Goal: Task Accomplishment & Management: Complete application form

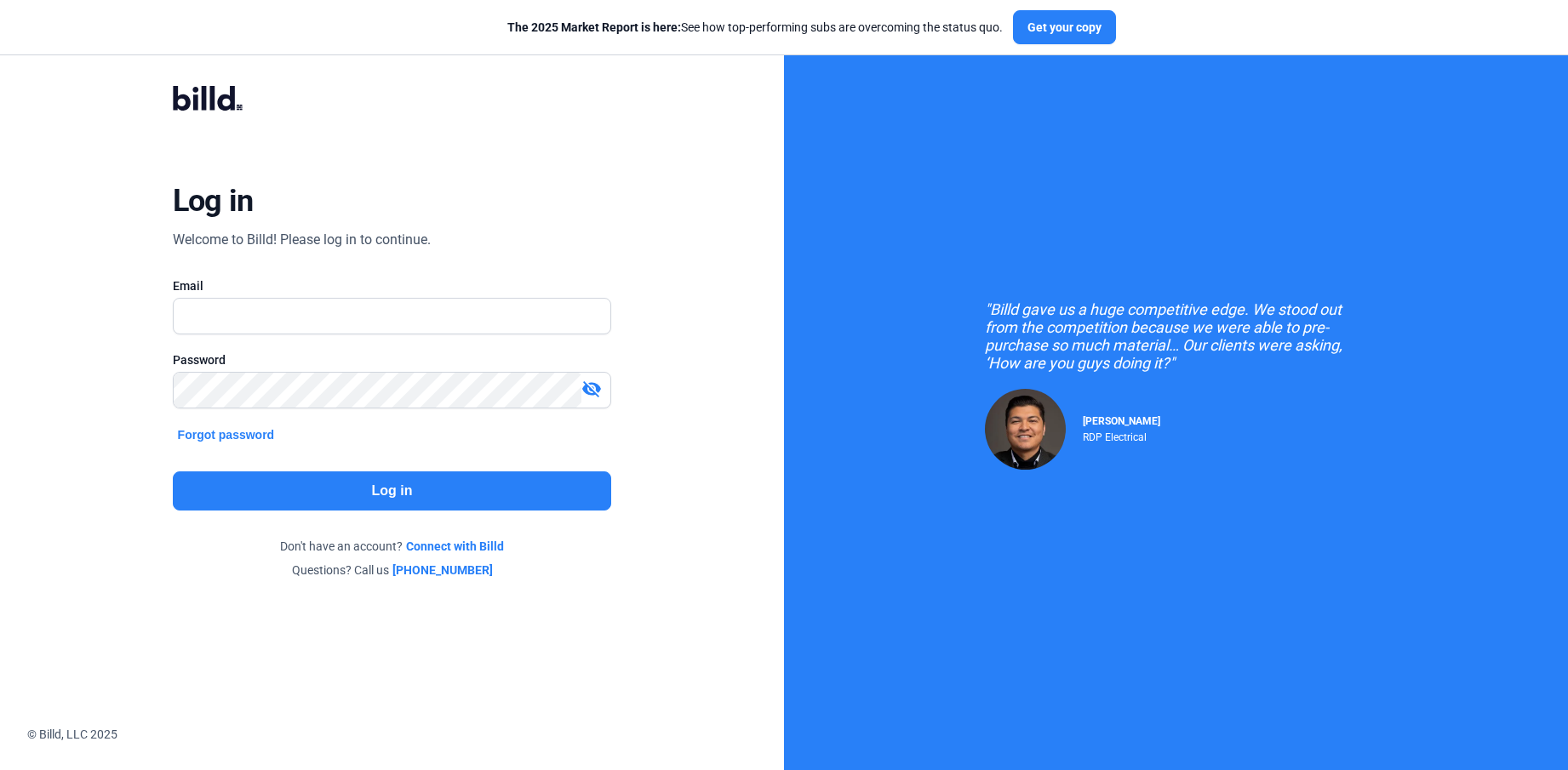
click at [503, 211] on div "Log in Welcome to Billd! Please log in to continue. Email Password visibility_o…" at bounding box center [392, 333] width 564 height 556
click at [371, 305] on input "text" at bounding box center [392, 317] width 438 height 35
type input "[PERSON_NAME][EMAIL_ADDRESS][DOMAIN_NAME]"
click at [402, 476] on button "Log in" at bounding box center [392, 491] width 440 height 39
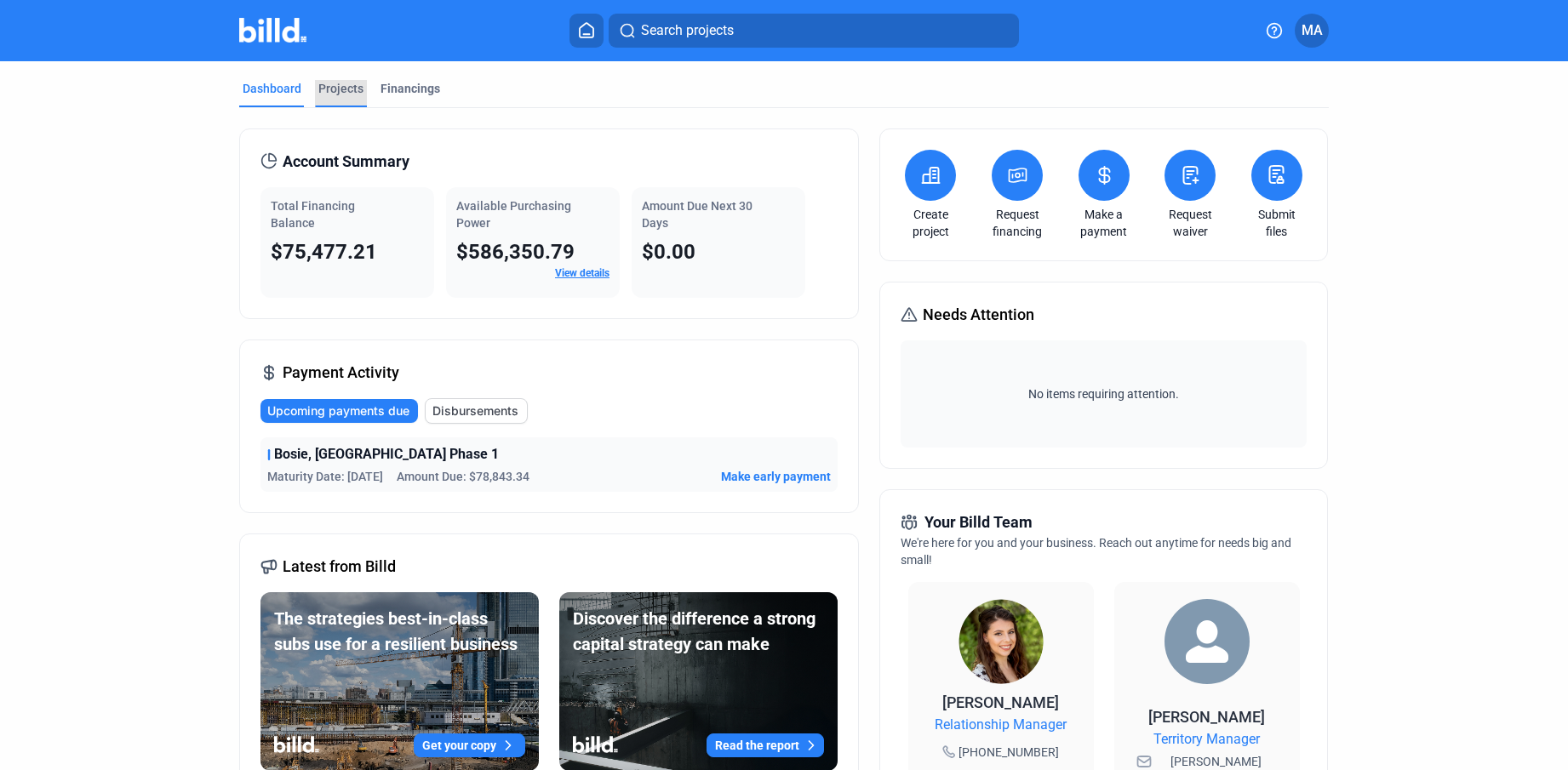
click at [340, 91] on div "Projects" at bounding box center [341, 88] width 45 height 17
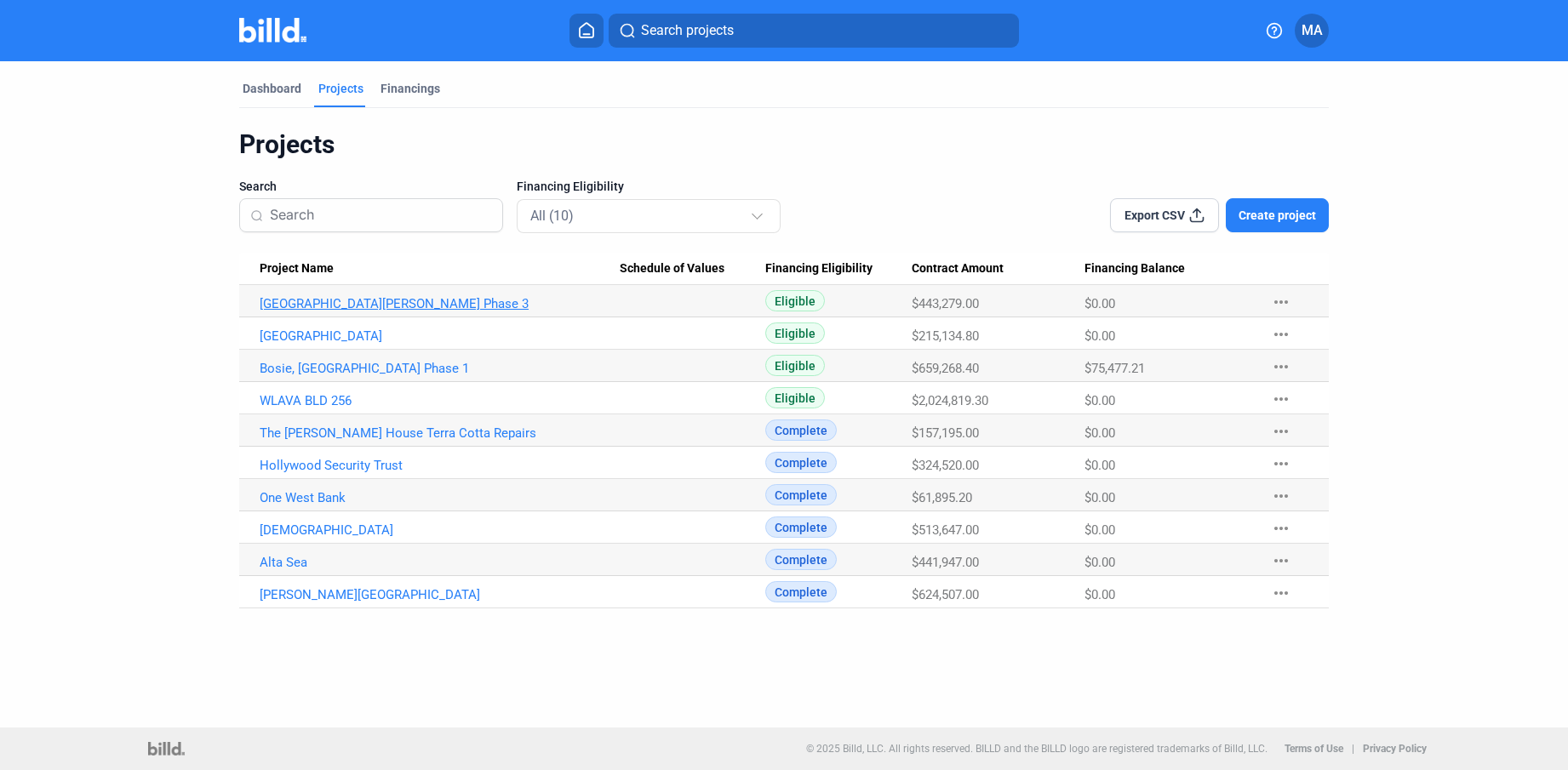
click at [427, 310] on link "[GEOGRAPHIC_DATA][PERSON_NAME] Phase 3" at bounding box center [440, 304] width 360 height 16
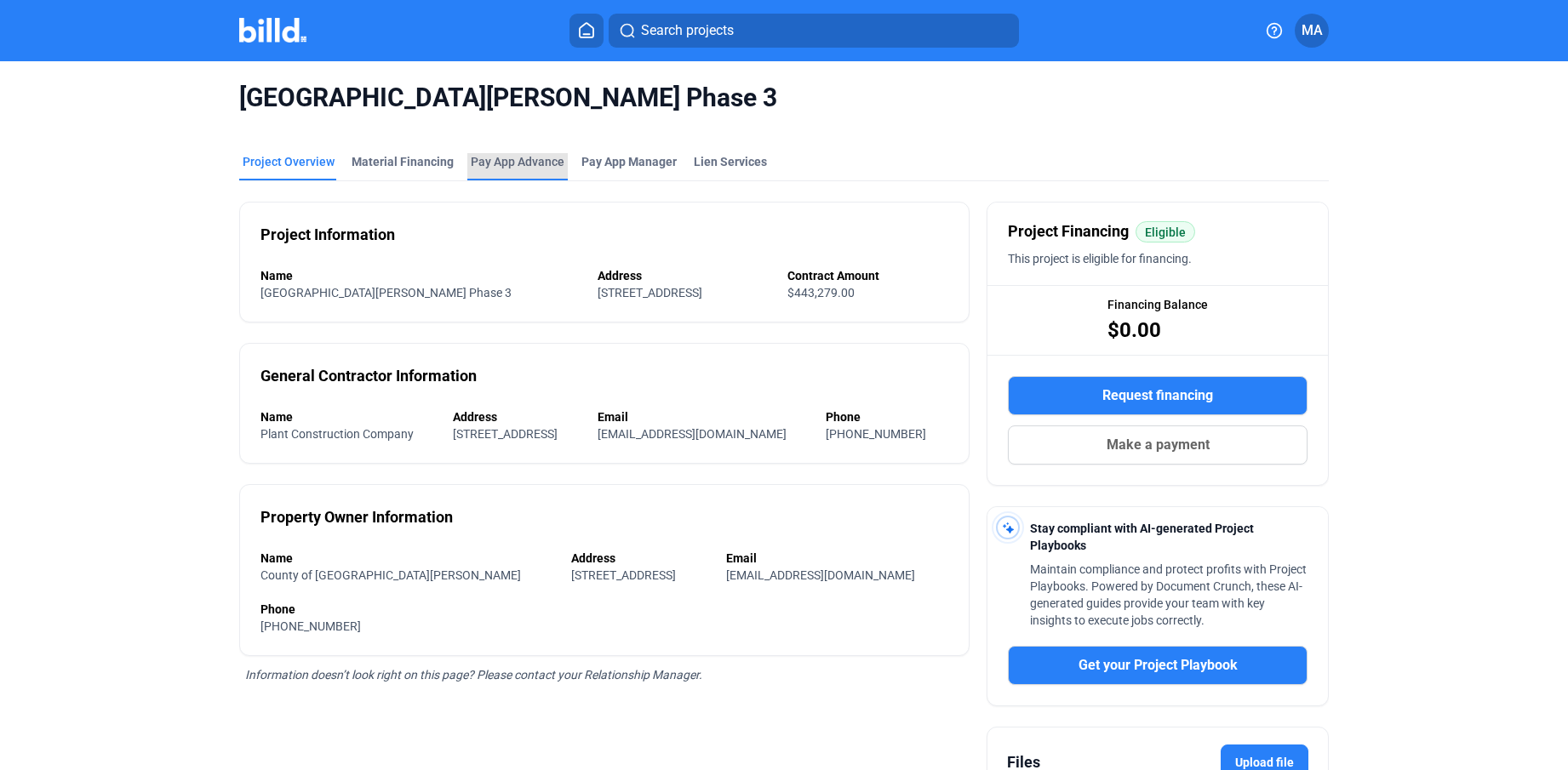
click at [495, 163] on div "Pay App Advance" at bounding box center [517, 161] width 93 height 17
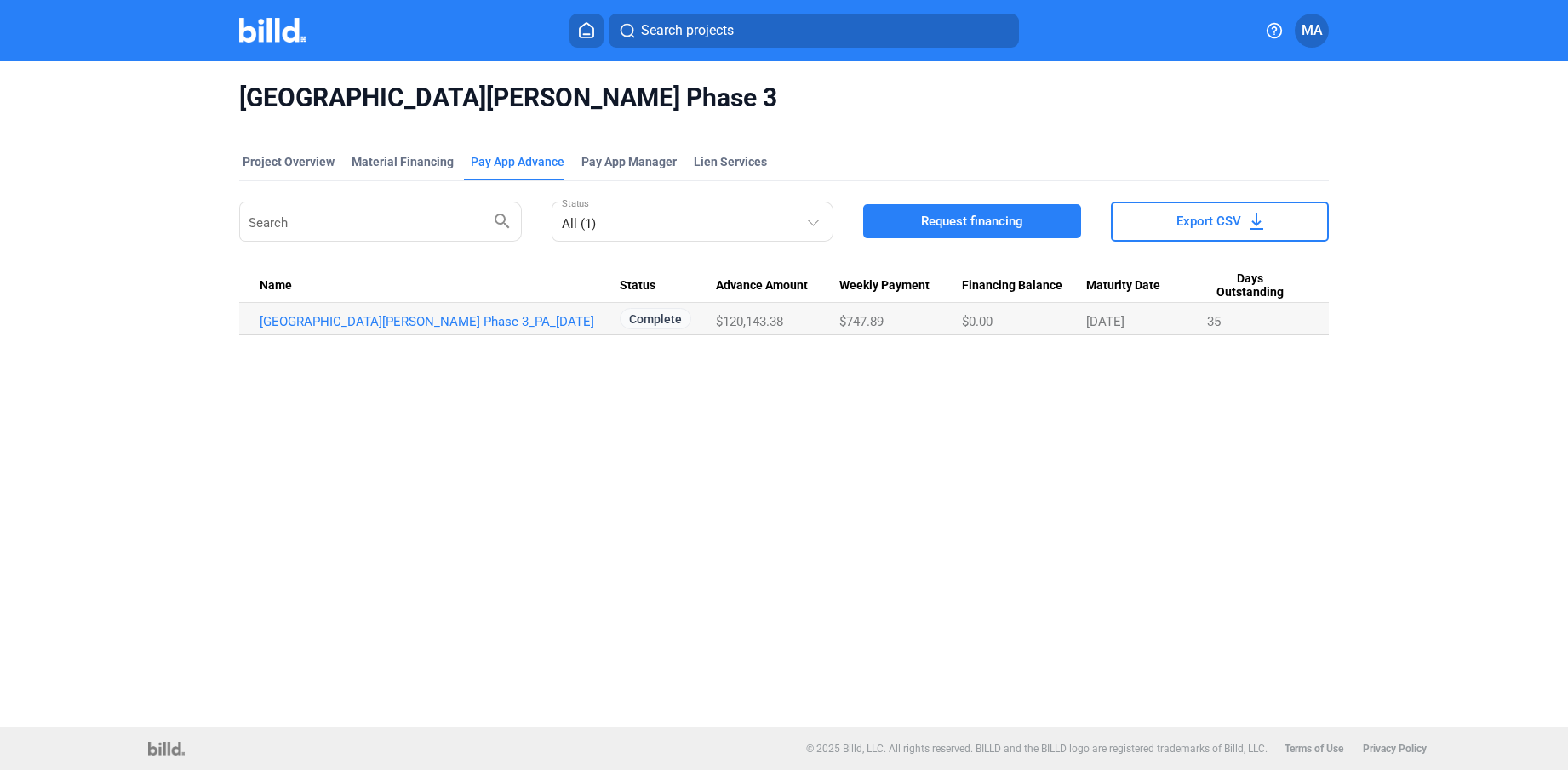
click at [990, 223] on span "Request financing" at bounding box center [972, 221] width 102 height 17
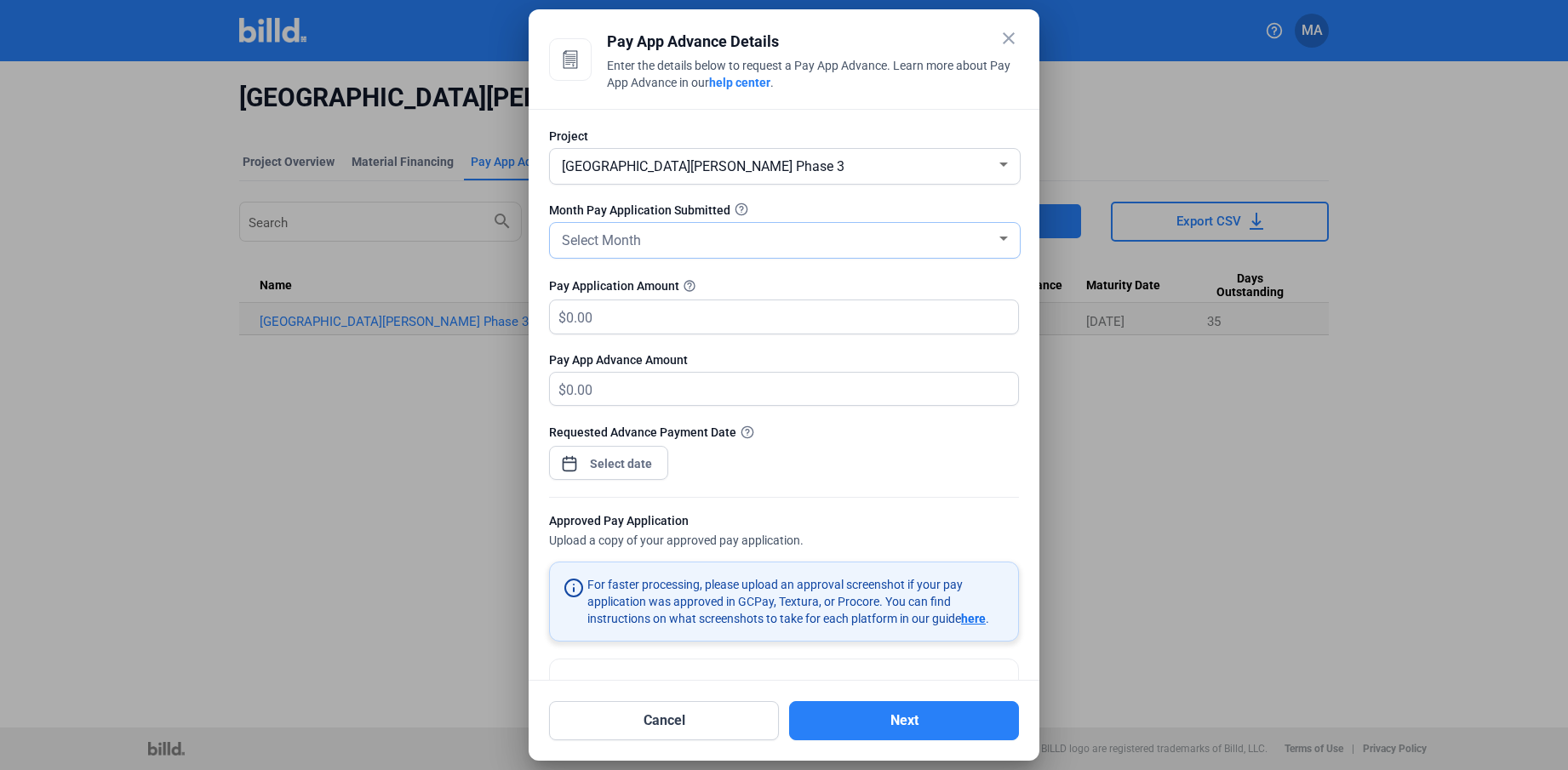
click at [716, 231] on div "Select Month" at bounding box center [777, 239] width 438 height 24
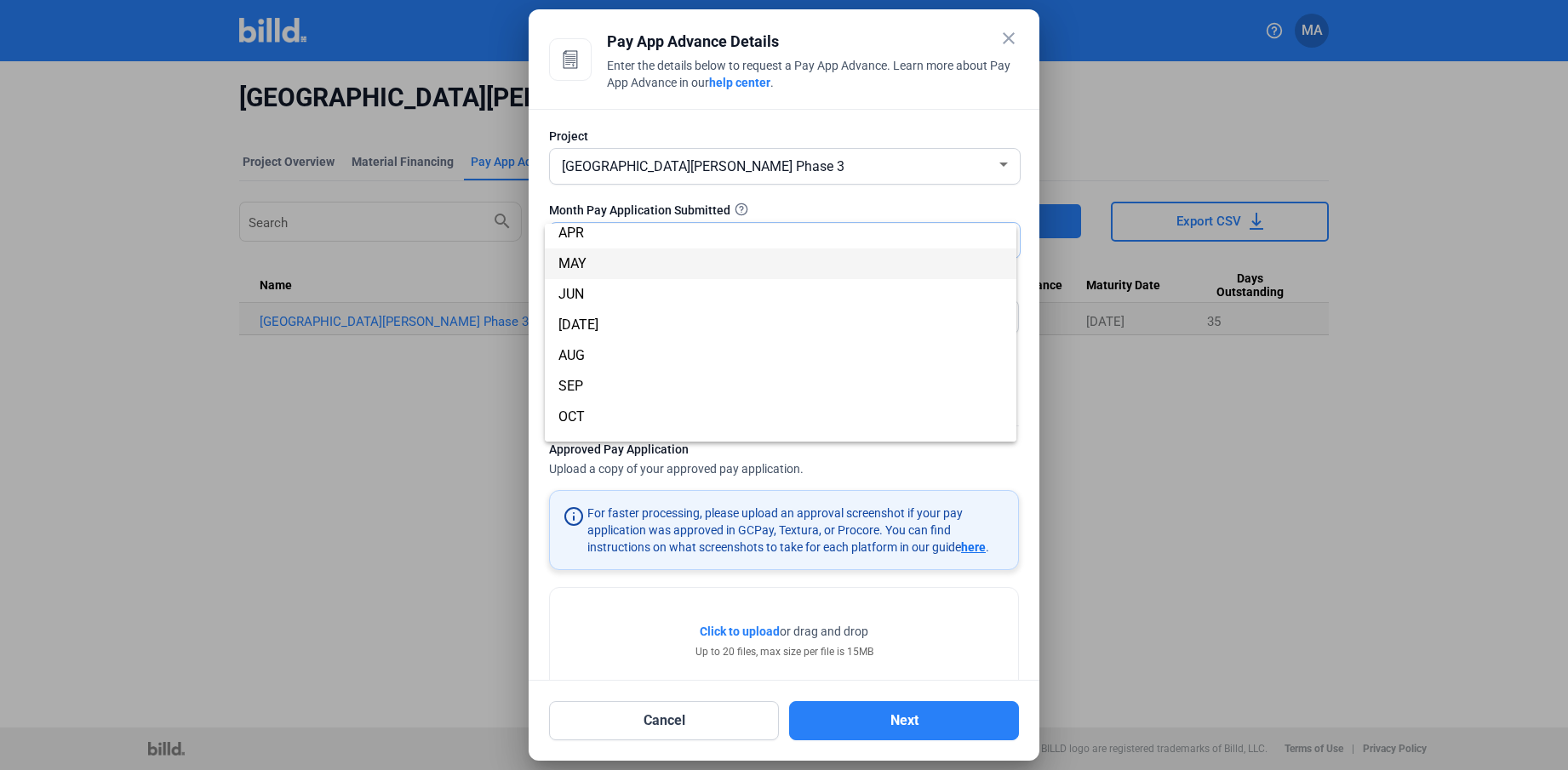
scroll to position [112, 0]
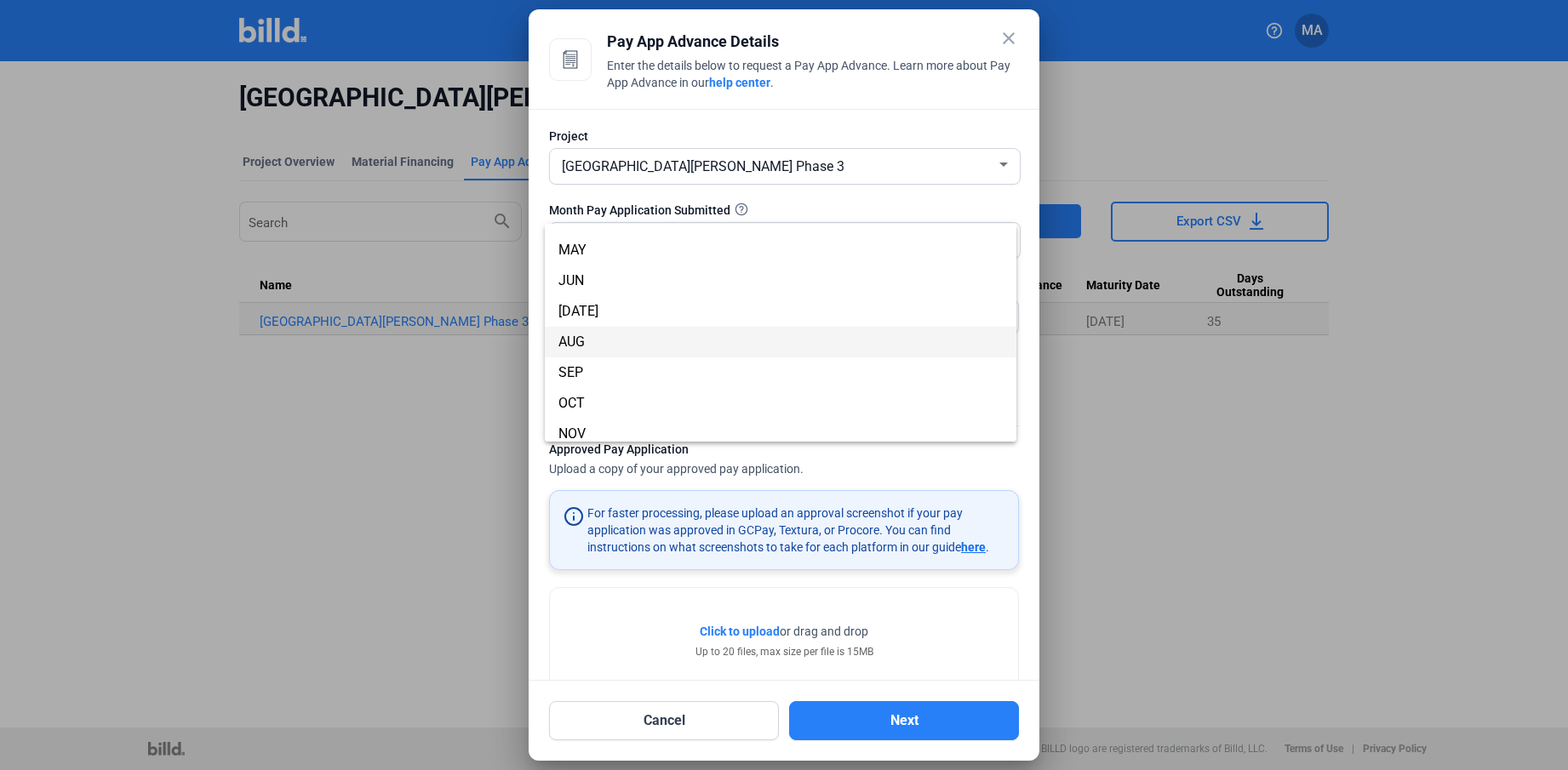
click at [617, 344] on span "AUG" at bounding box center [780, 341] width 444 height 30
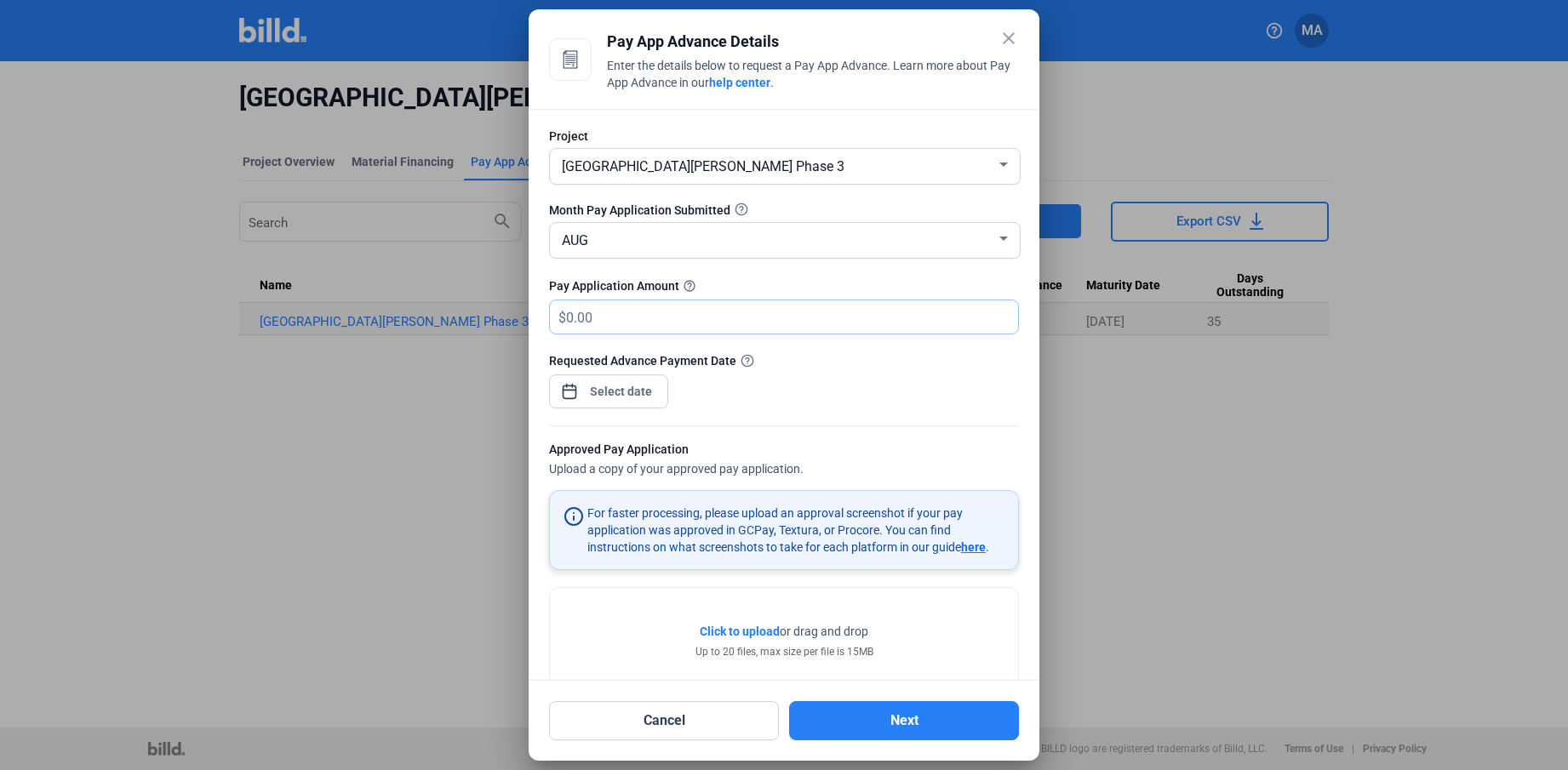
click at [650, 322] on input "text" at bounding box center [782, 317] width 433 height 33
type input "156,311.88"
click at [615, 385] on div "close Pay App Advance Details Enter the details below to request a Pay App Adva…" at bounding box center [784, 385] width 1568 height 770
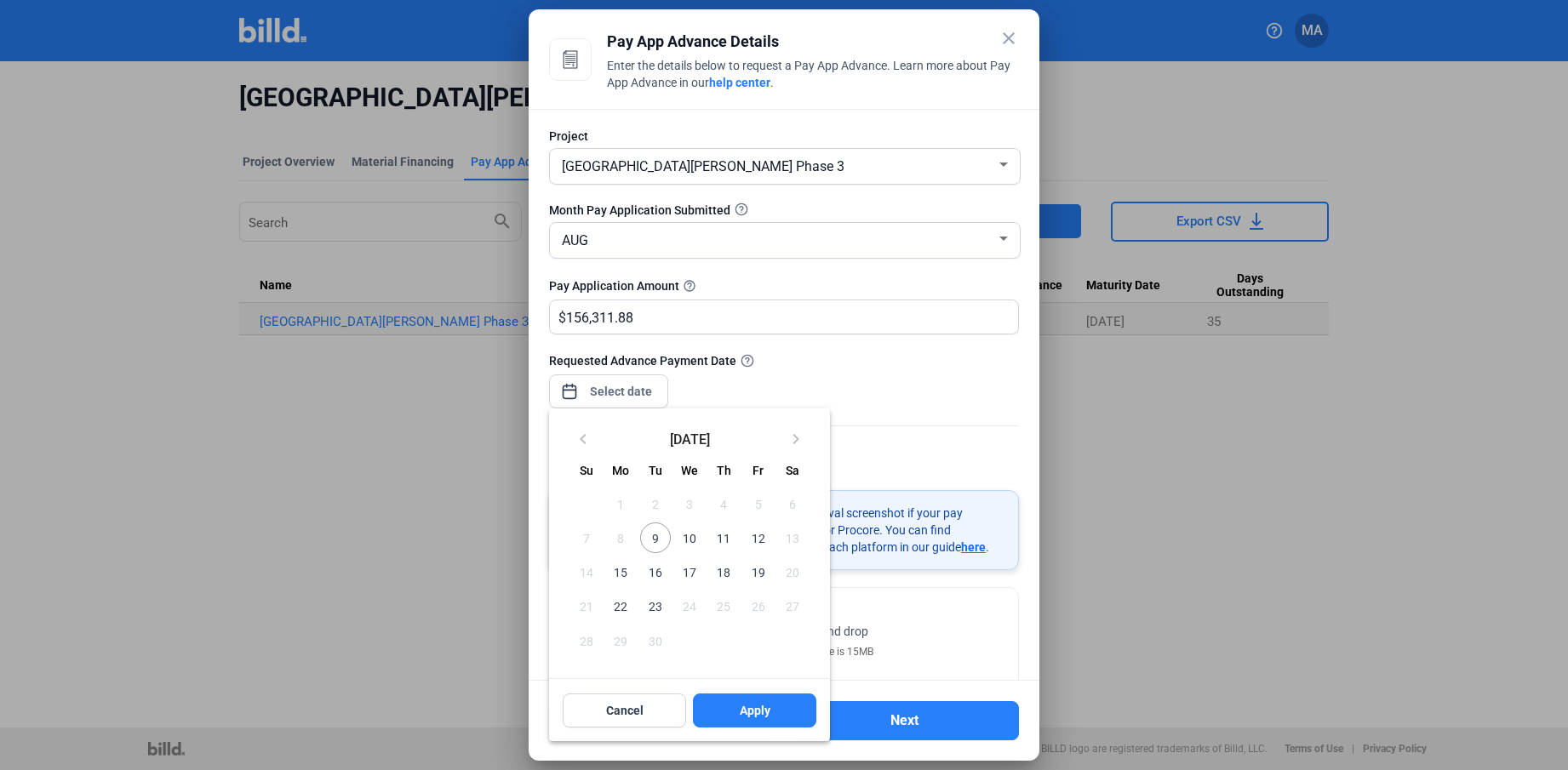
click at [694, 539] on span "10" at bounding box center [689, 538] width 30 height 30
click at [771, 697] on button "Apply" at bounding box center [755, 710] width 124 height 34
type input "[DATE]"
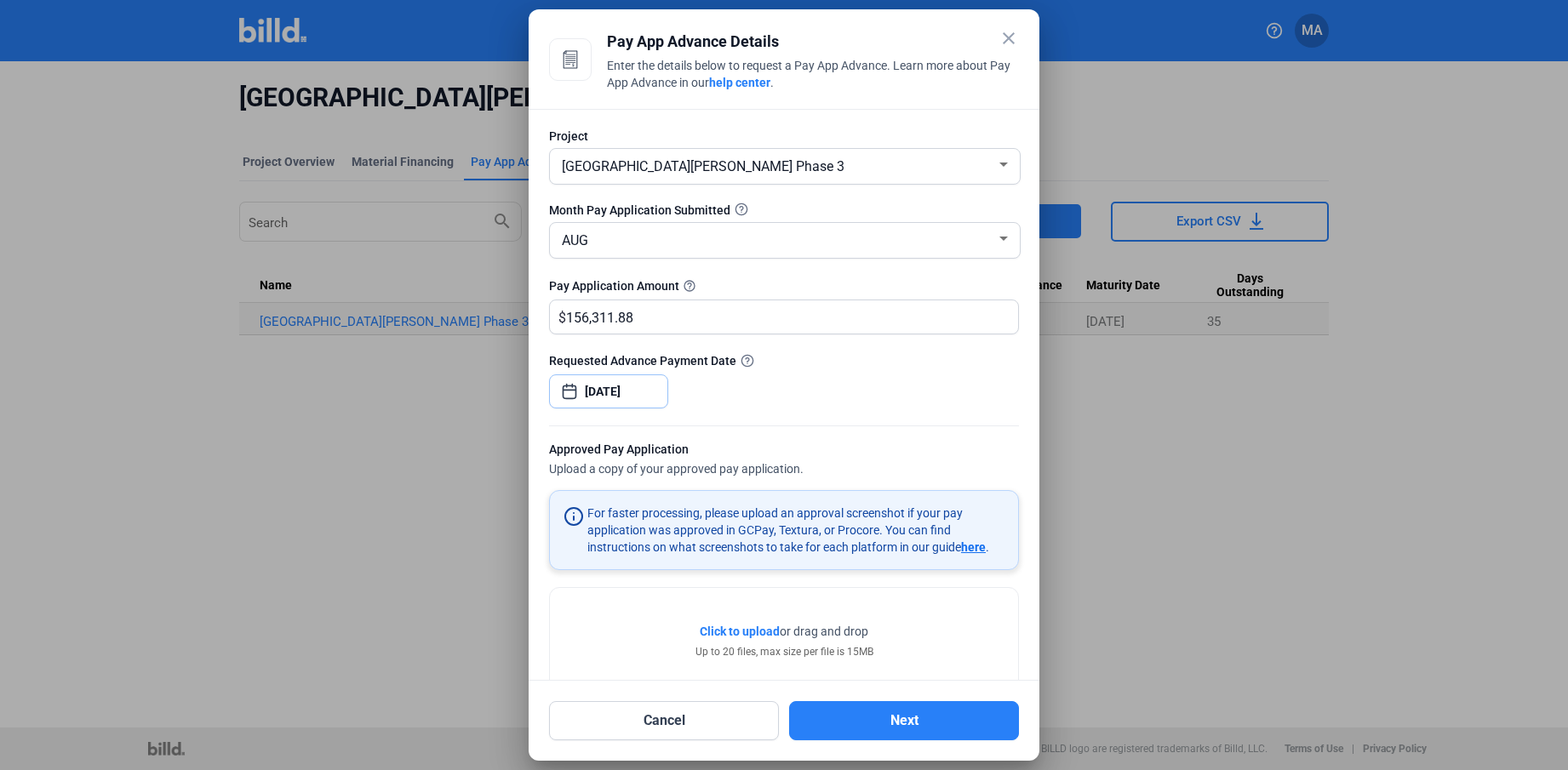
scroll to position [43, 0]
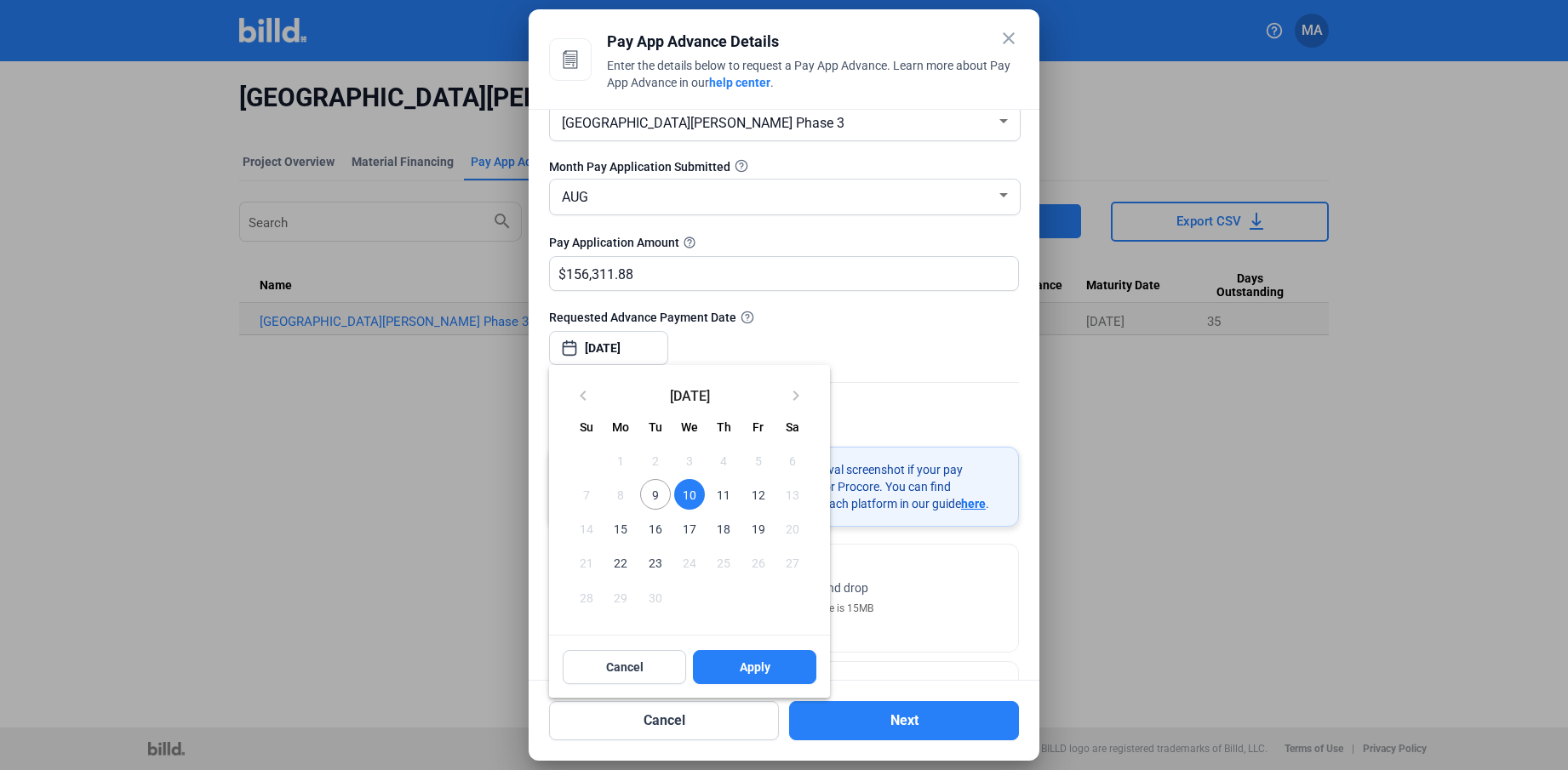
click at [815, 312] on div at bounding box center [784, 385] width 1568 height 770
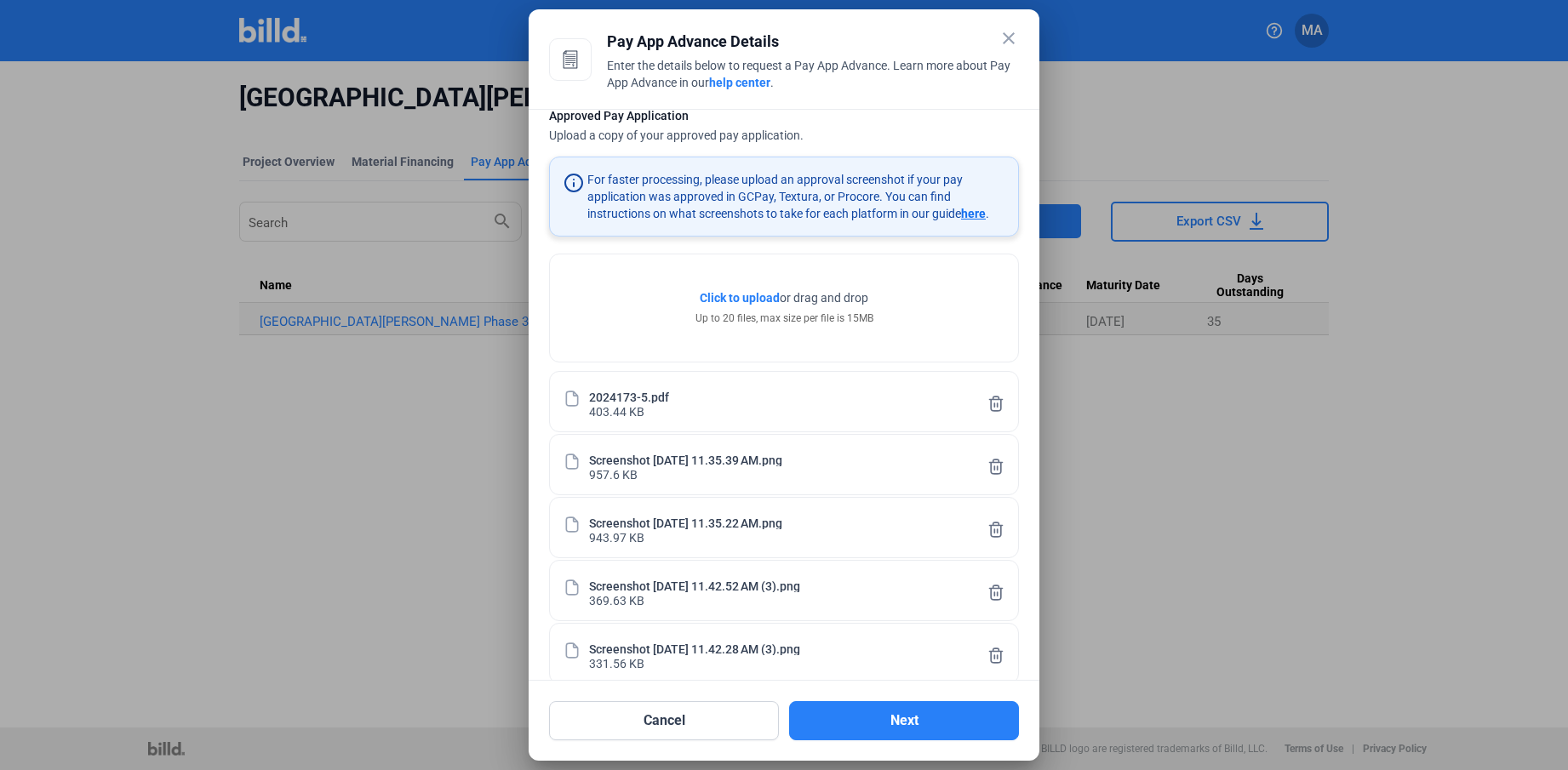
scroll to position [358, 0]
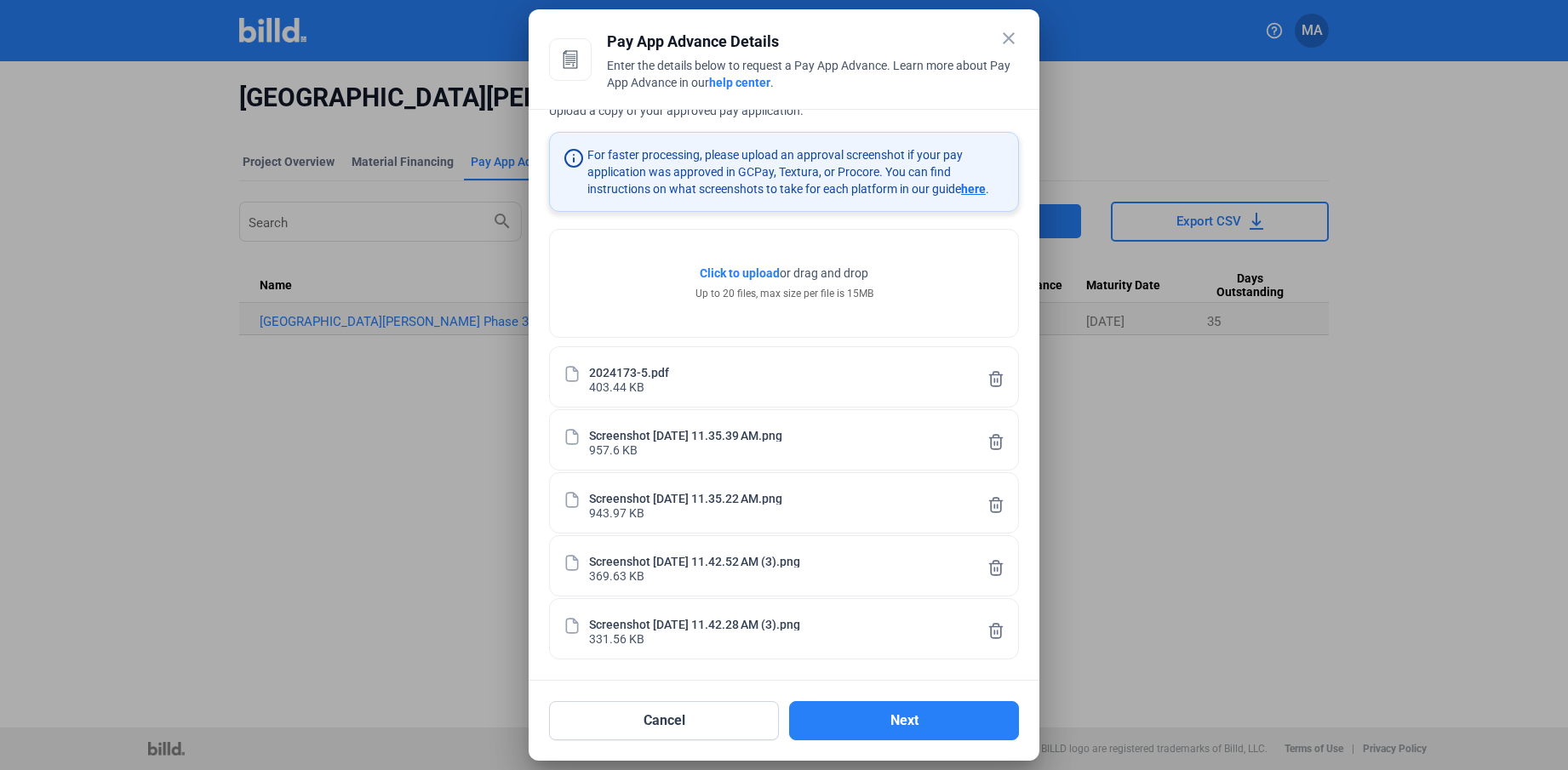
click at [974, 194] on span "here" at bounding box center [973, 189] width 25 height 14
click at [914, 713] on button "Next" at bounding box center [904, 721] width 230 height 39
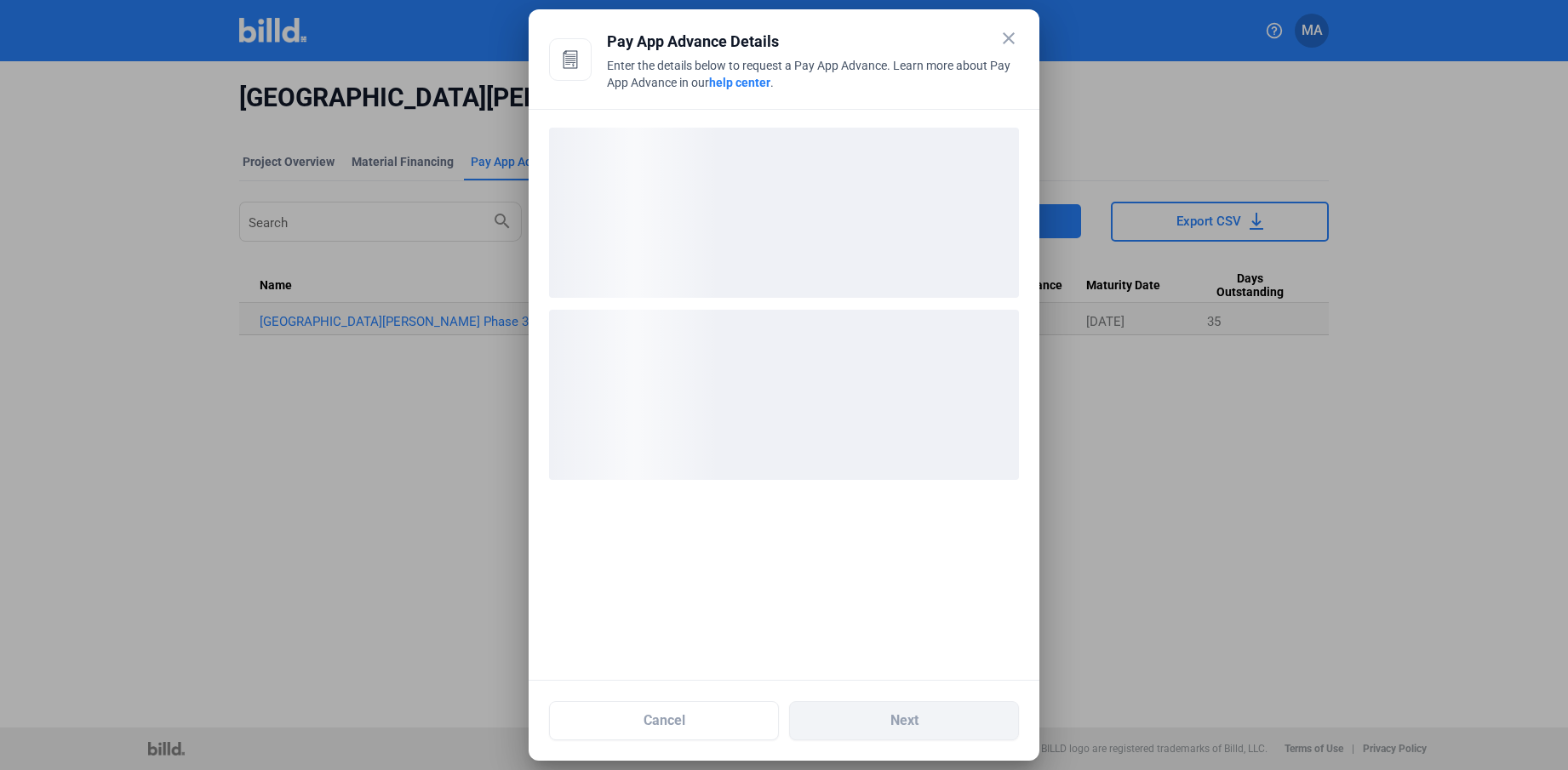
drag, startPoint x: 610, startPoint y: 67, endPoint x: 859, endPoint y: 87, distance: 249.8
click at [859, 87] on div "Enter the details below to request a Pay App Advance. Learn more about Pay App …" at bounding box center [813, 76] width 412 height 37
drag, startPoint x: 606, startPoint y: 57, endPoint x: 840, endPoint y: 78, distance: 234.9
click at [840, 78] on div "Enter the details below to request a Pay App Advance. Learn more about Pay App …" at bounding box center [813, 76] width 412 height 37
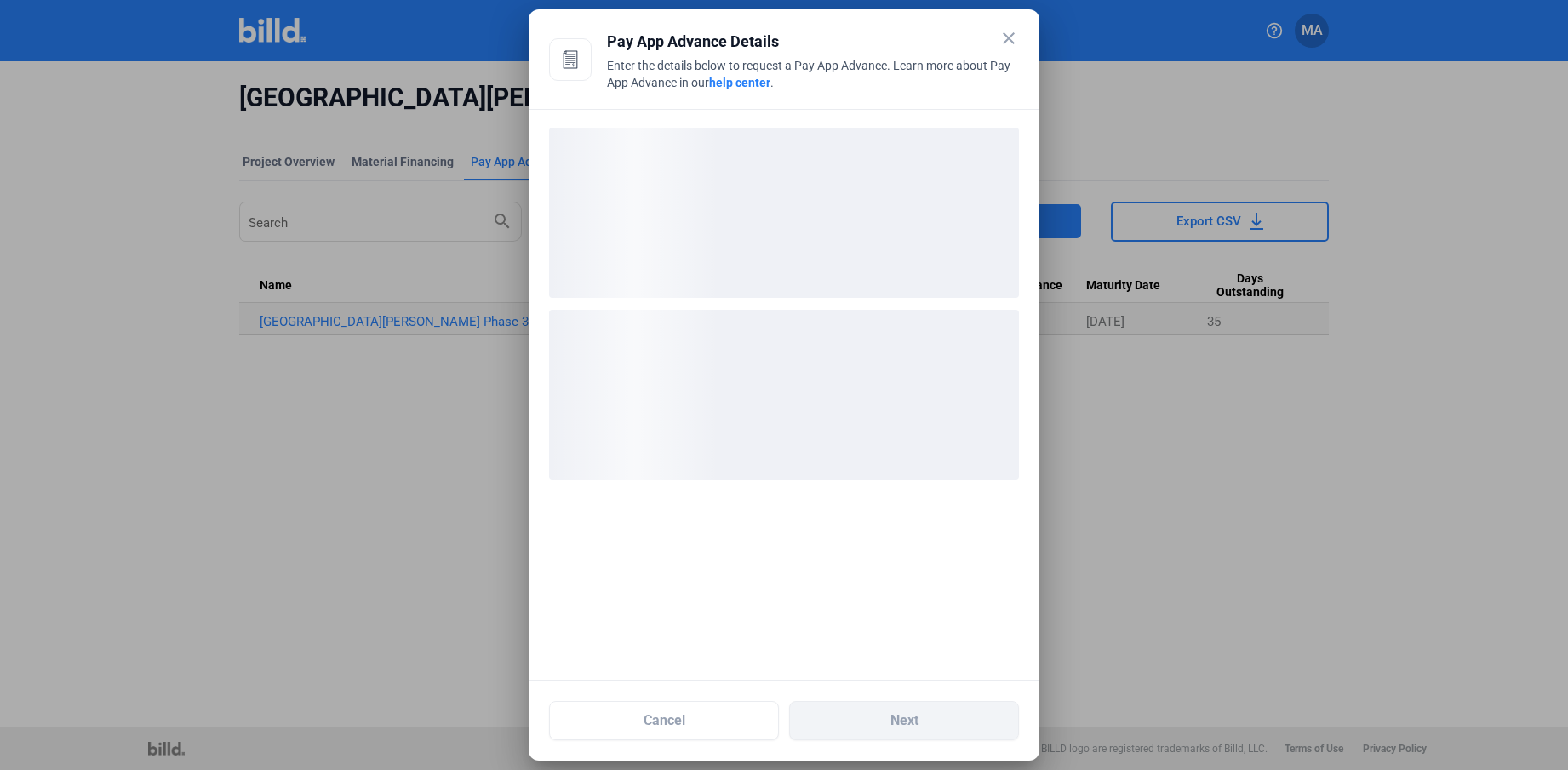
click at [840, 78] on div "Enter the details below to request a Pay App Advance. Learn more about Pay App …" at bounding box center [813, 76] width 412 height 37
drag, startPoint x: 605, startPoint y: 61, endPoint x: 866, endPoint y: 75, distance: 261.4
click at [866, 75] on div "close Pay App Advance Details Enter the details below to request a Pay App Adva…" at bounding box center [784, 69] width 470 height 79
click at [866, 75] on div "Enter the details below to request a Pay App Advance. Learn more about Pay App …" at bounding box center [813, 76] width 412 height 37
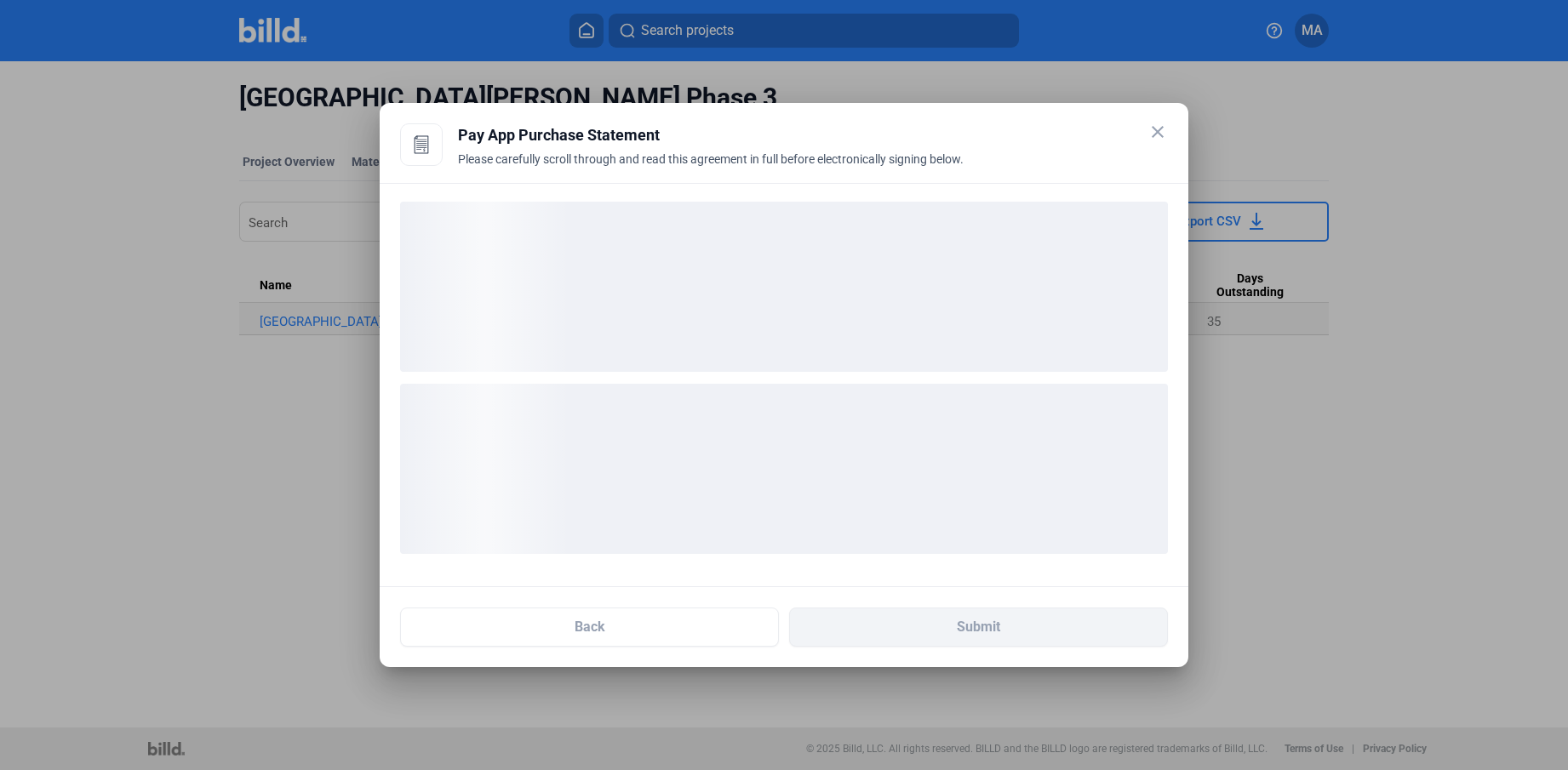
drag, startPoint x: 608, startPoint y: 61, endPoint x: 785, endPoint y: 79, distance: 177.9
click at [785, 79] on div at bounding box center [784, 385] width 1568 height 770
drag, startPoint x: 639, startPoint y: 466, endPoint x: 662, endPoint y: 388, distance: 81.3
click at [662, 388] on div "loading" at bounding box center [784, 469] width 768 height 171
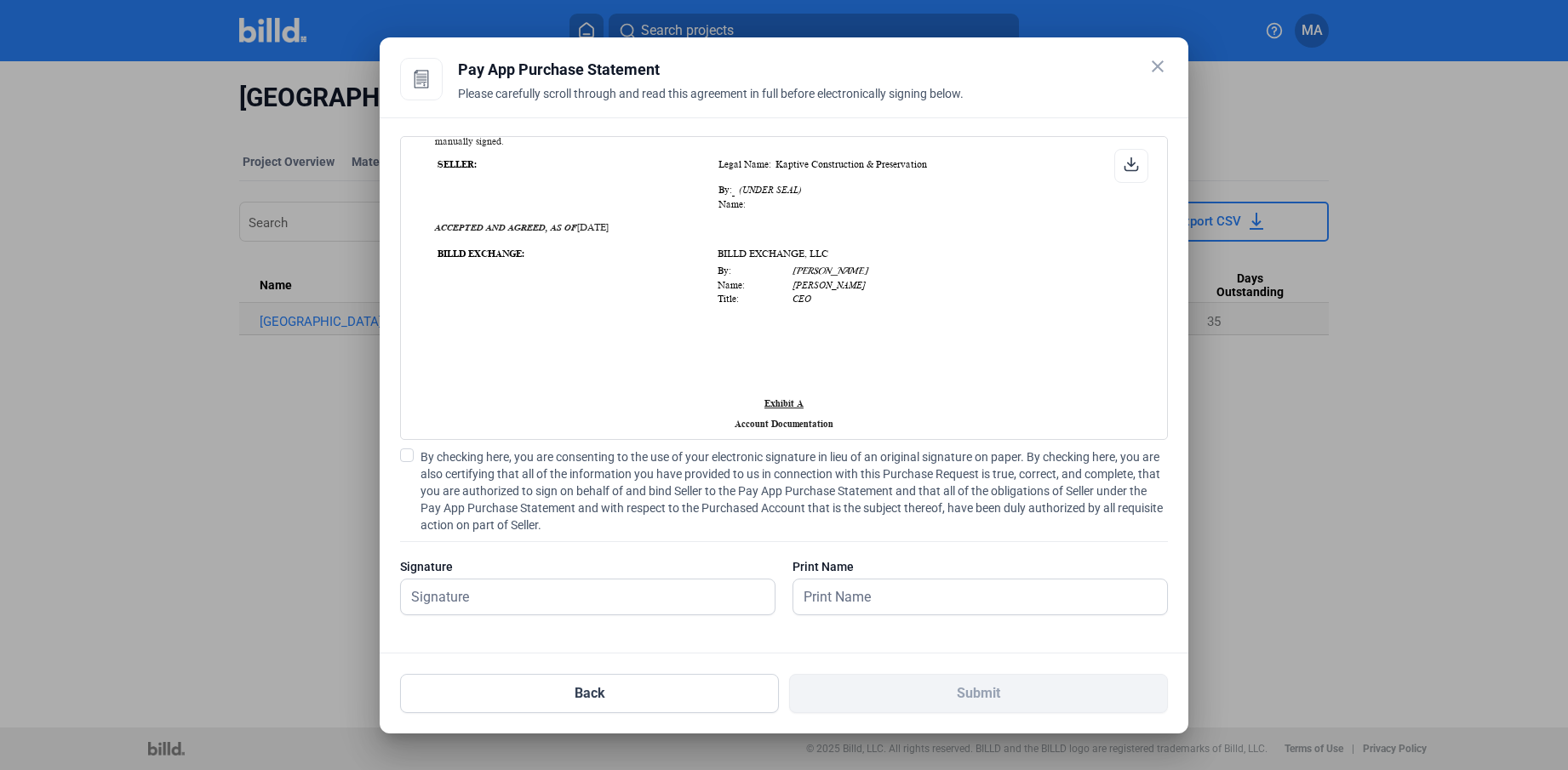
scroll to position [4608, 0]
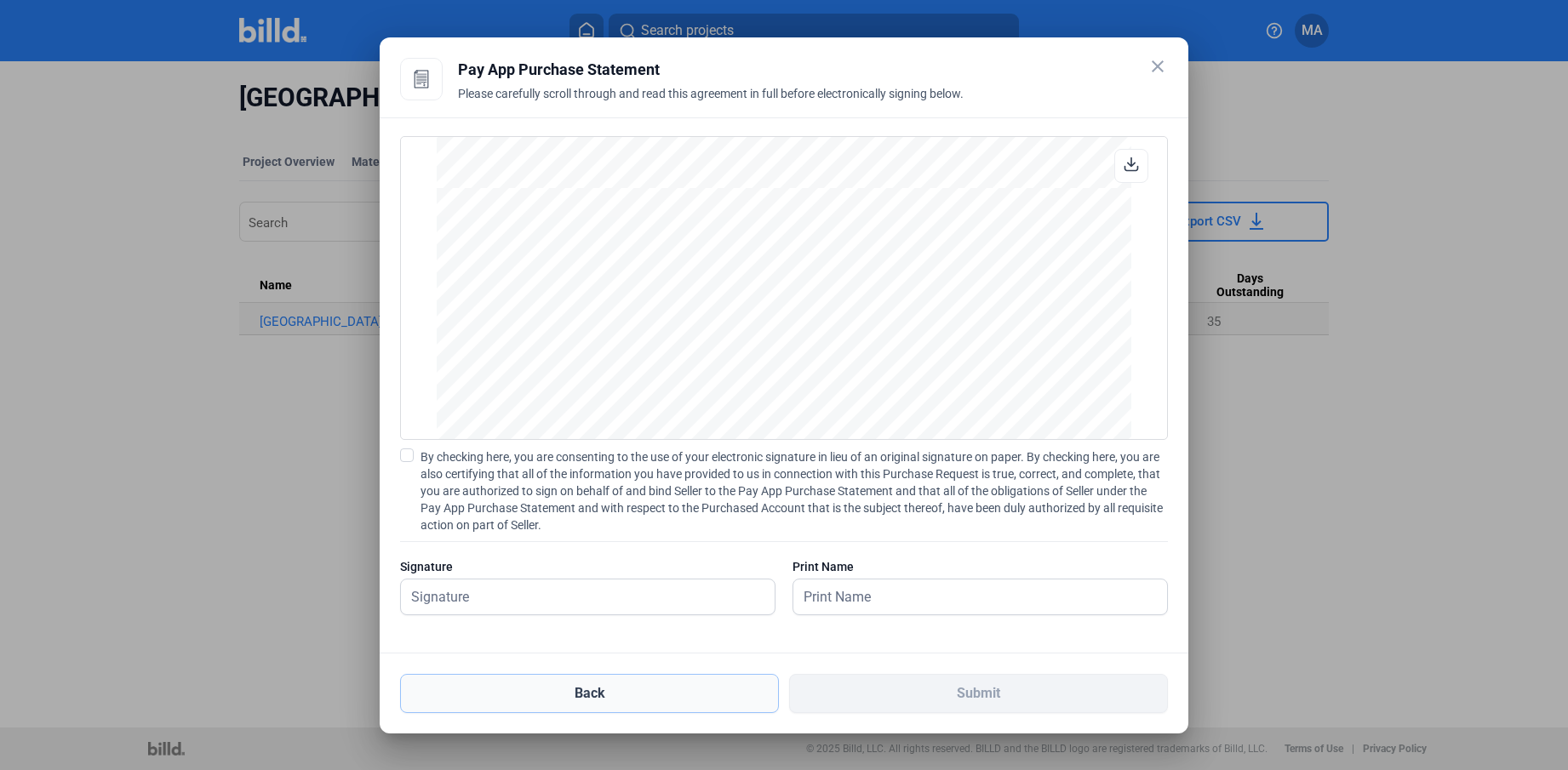
click at [630, 693] on button "Back" at bounding box center [590, 693] width 379 height 39
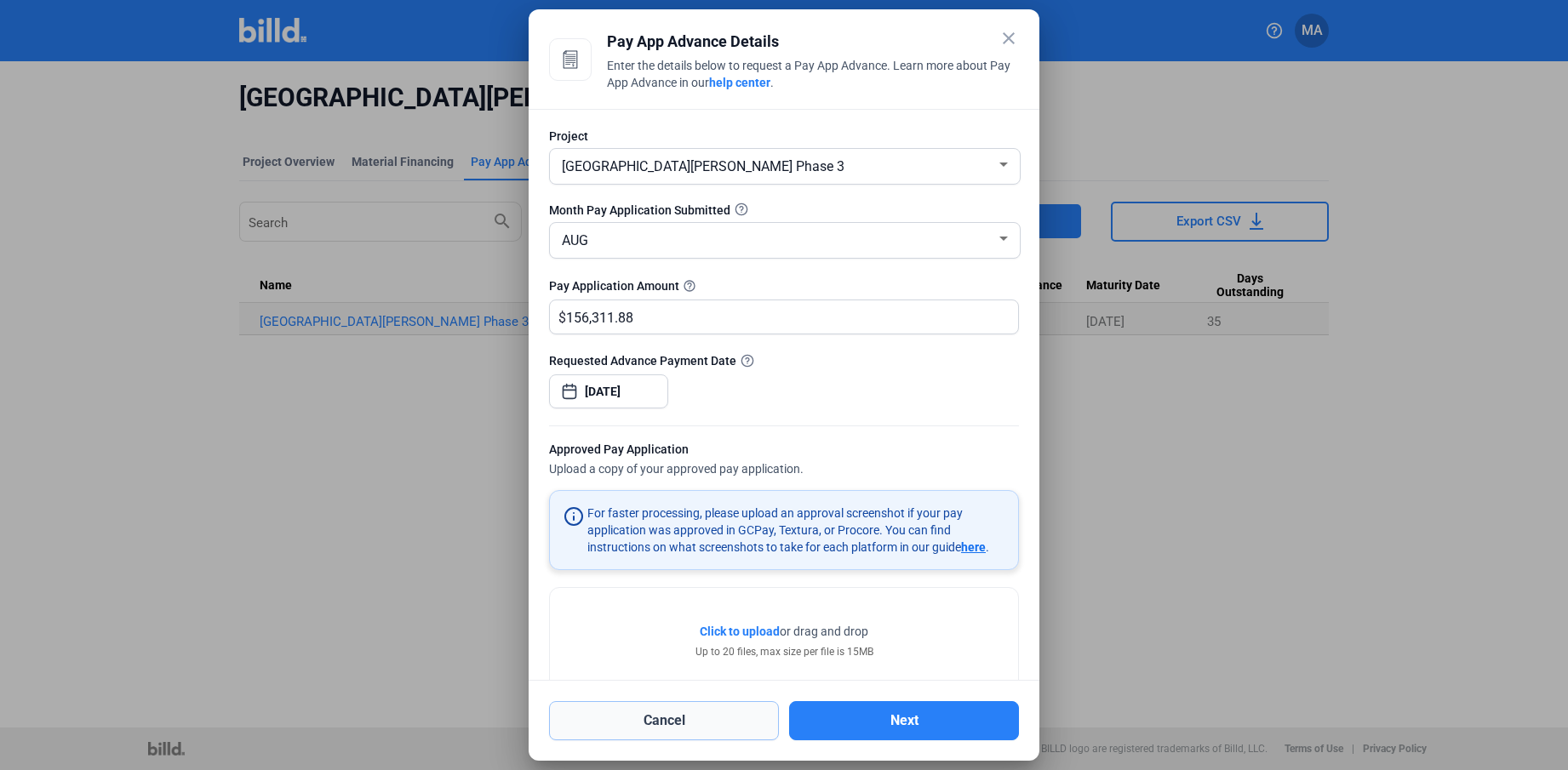
click at [703, 724] on button "Cancel" at bounding box center [664, 721] width 230 height 39
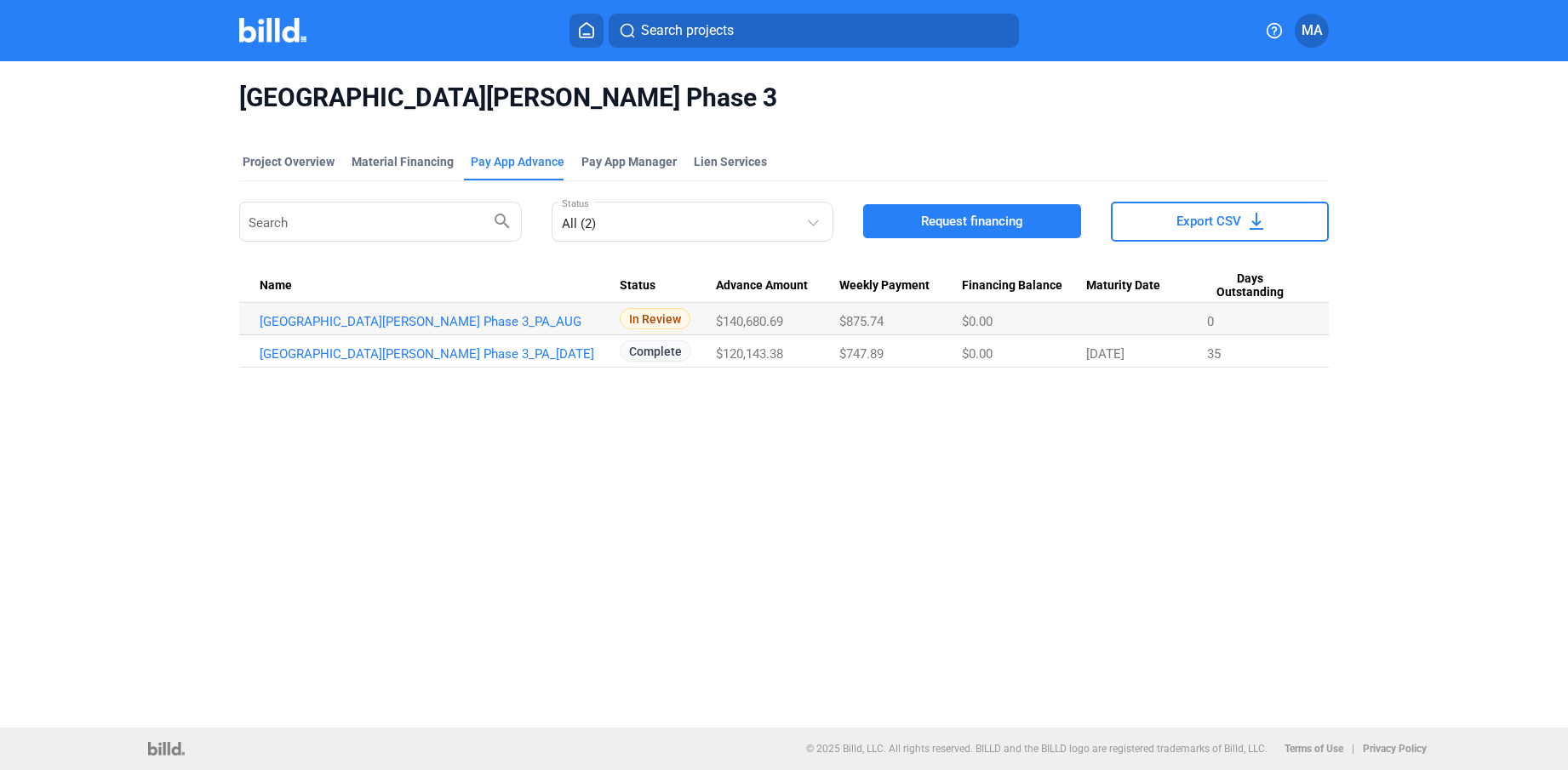
drag, startPoint x: 248, startPoint y: 315, endPoint x: 1238, endPoint y: 320, distance: 990.0
click at [1238, 320] on tr "[GEOGRAPHIC_DATA][PERSON_NAME] Phase 3_PA_AUG In Review $140,680.69 $875.74 $0.…" at bounding box center [784, 319] width 1090 height 32
copy tr "[GEOGRAPHIC_DATA][PERSON_NAME] Phase 3_PA_AUG In Review $140,680.69 $875.74 $0.…"
